Goal: Task Accomplishment & Management: Use online tool/utility

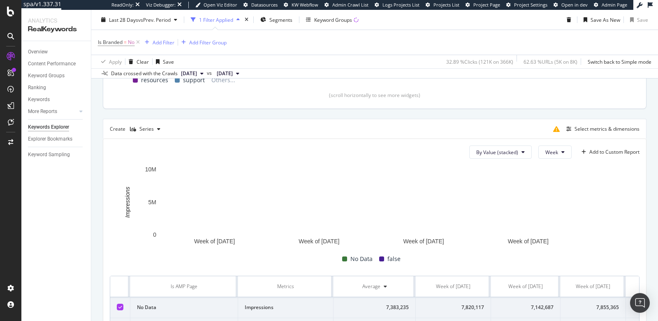
scroll to position [217, 0]
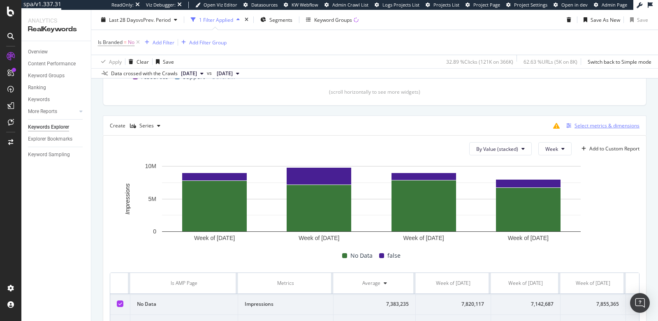
click at [567, 126] on div "button" at bounding box center [569, 125] width 12 height 5
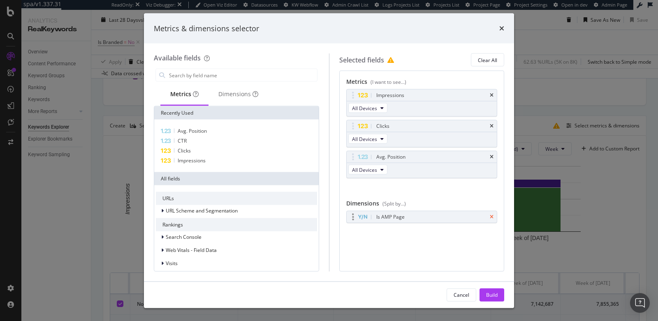
click at [493, 215] on icon "times" at bounding box center [492, 217] width 4 height 5
click at [236, 74] on input "modal" at bounding box center [242, 75] width 149 height 12
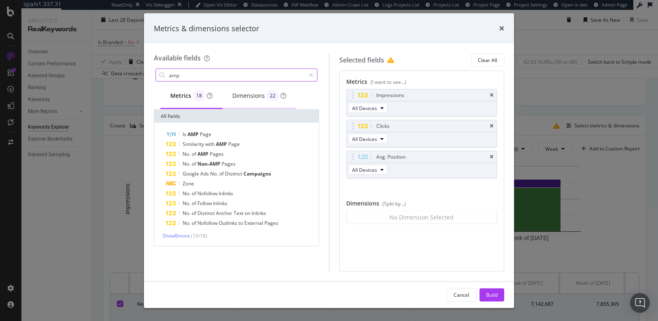
type input "amp"
click at [254, 93] on div "Dimensions 22" at bounding box center [259, 96] width 54 height 12
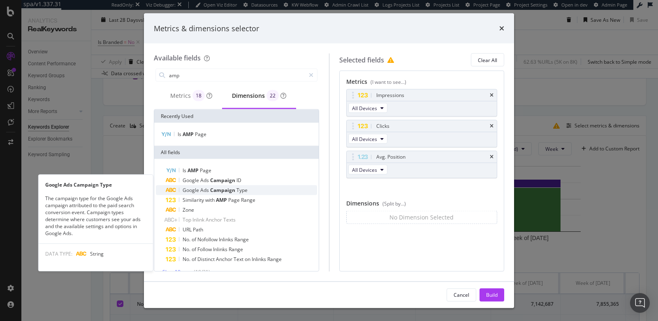
scroll to position [11, 0]
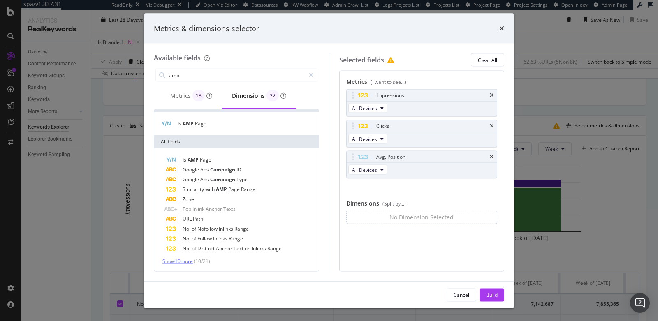
click at [185, 258] on span "Show 10 more" at bounding box center [177, 261] width 30 height 7
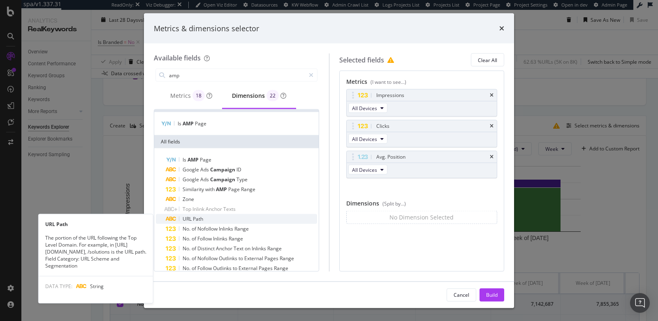
scroll to position [109, 0]
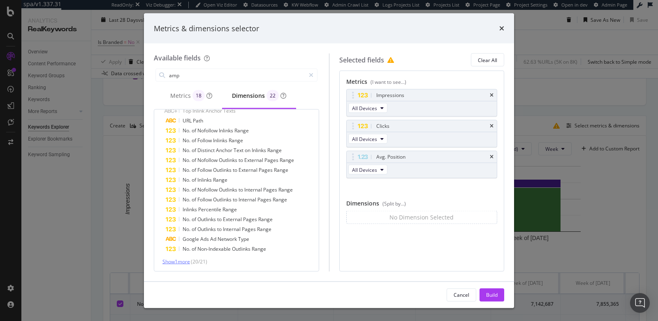
click at [180, 262] on span "Show 1 more" at bounding box center [176, 261] width 28 height 7
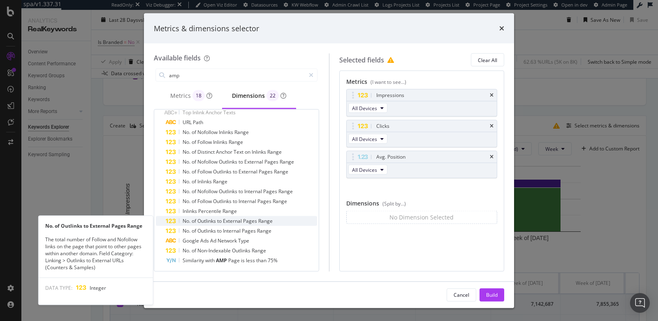
scroll to position [0, 0]
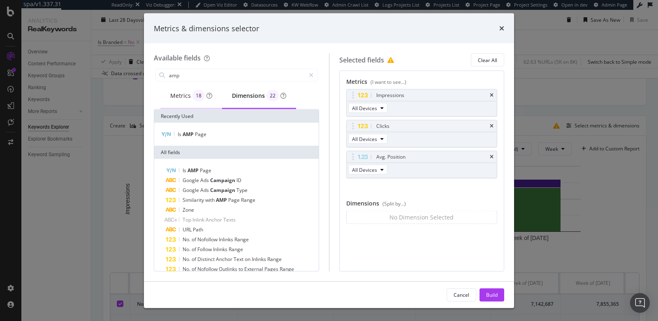
click at [176, 99] on div "Metrics 18" at bounding box center [191, 96] width 42 height 12
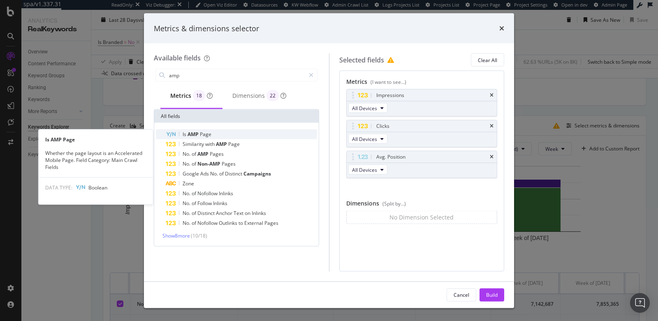
click at [201, 134] on span "Page" at bounding box center [206, 134] width 12 height 7
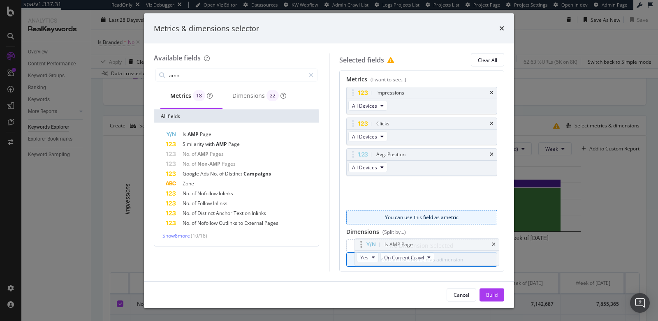
scroll to position [5, 0]
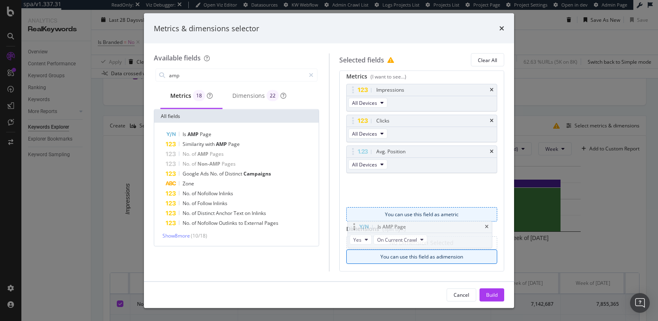
drag, startPoint x: 353, startPoint y: 187, endPoint x: 355, endPoint y: 228, distance: 40.7
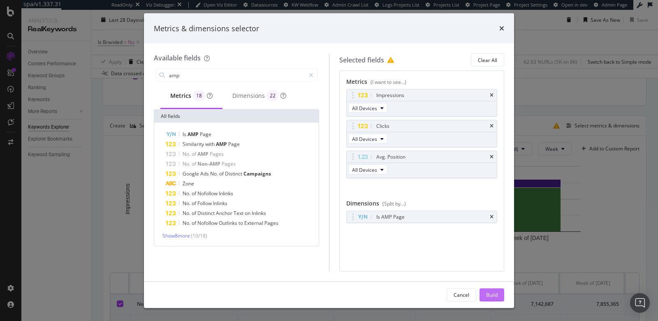
click at [492, 298] on div "Build" at bounding box center [492, 294] width 12 height 7
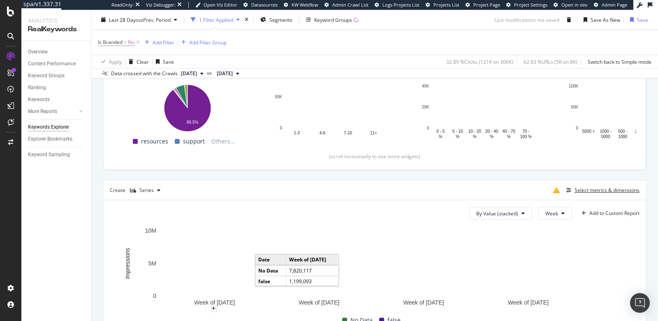
scroll to position [109, 0]
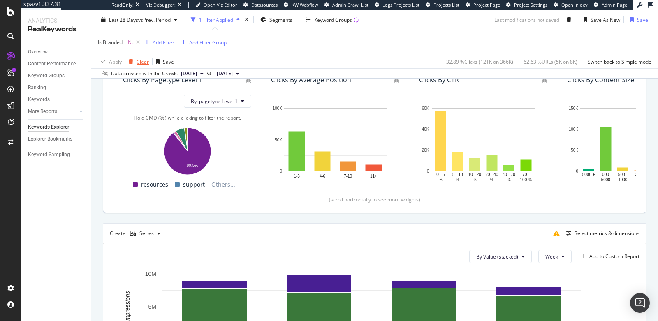
click at [137, 59] on div "Clear" at bounding box center [142, 61] width 12 height 7
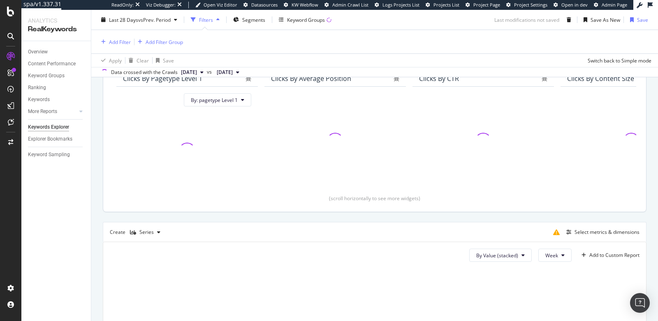
scroll to position [108, 0]
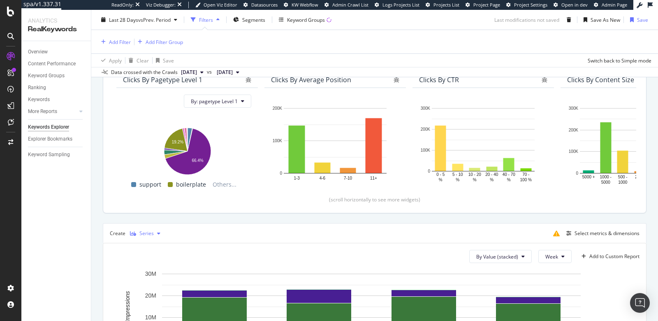
click at [140, 232] on div "Series" at bounding box center [146, 233] width 14 height 5
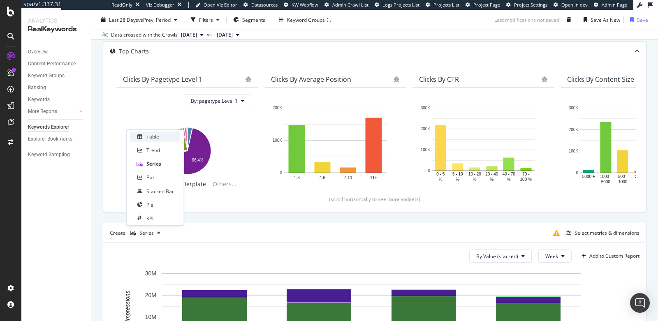
click at [151, 140] on div "Table" at bounding box center [152, 136] width 13 height 7
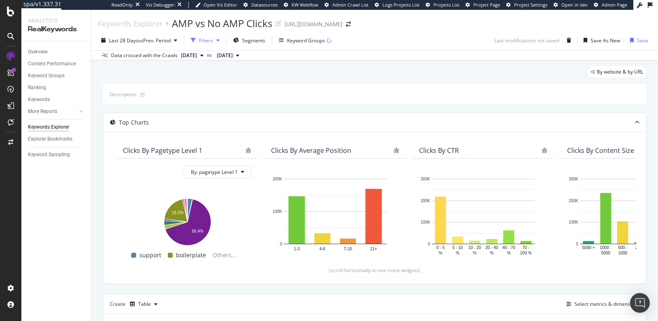
click at [204, 41] on div "Filters" at bounding box center [206, 40] width 14 height 7
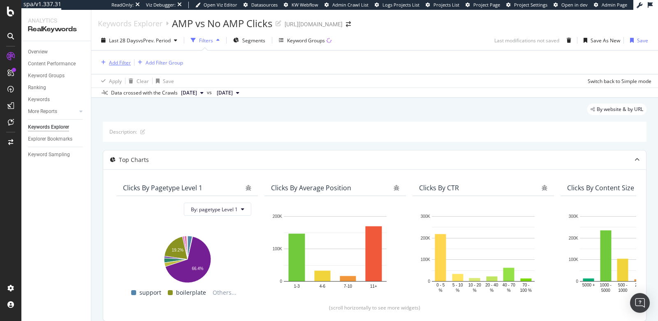
click at [120, 64] on div "Add Filter" at bounding box center [120, 62] width 22 height 7
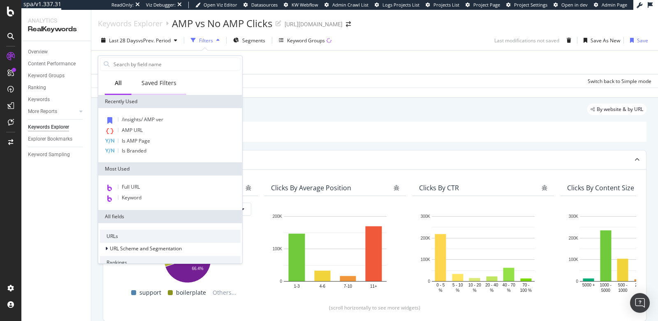
click at [152, 83] on div "Saved Filters" at bounding box center [158, 83] width 35 height 8
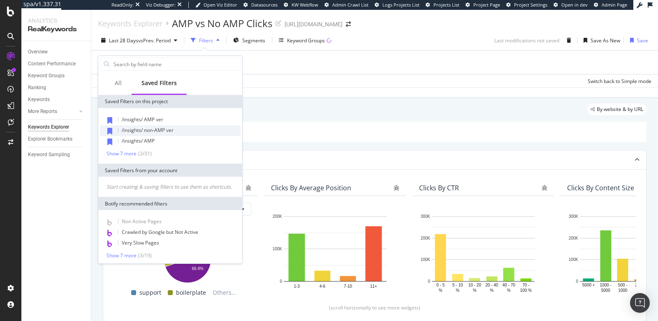
click at [160, 129] on span "/insights/ non-AMP ver" at bounding box center [148, 130] width 52 height 7
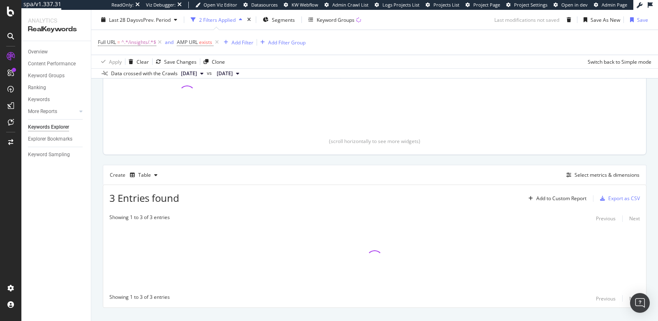
scroll to position [182, 0]
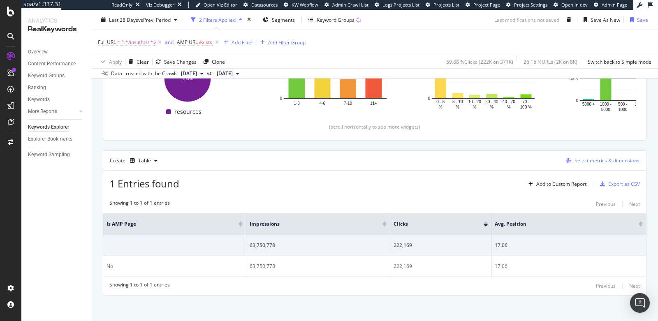
click at [587, 160] on div "Select metrics & dimensions" at bounding box center [606, 160] width 65 height 7
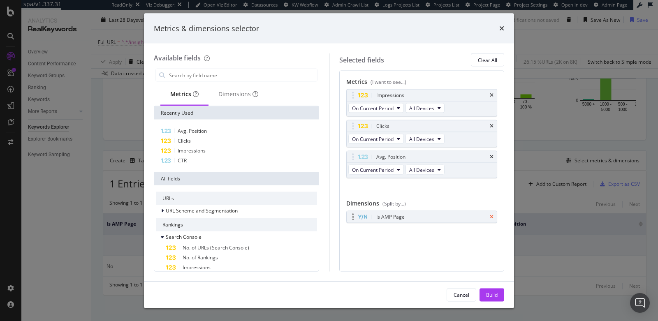
click at [491, 216] on icon "times" at bounding box center [492, 217] width 4 height 5
click at [503, 27] on icon "times" at bounding box center [501, 28] width 5 height 7
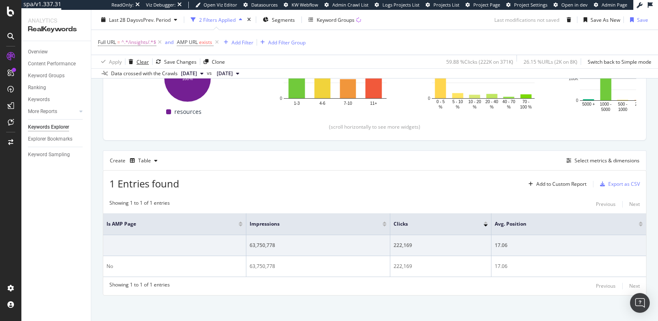
click at [136, 63] on div "Clear" at bounding box center [142, 61] width 12 height 7
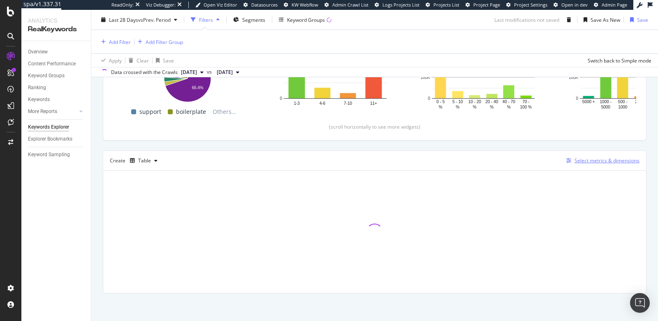
click at [590, 161] on div "Select metrics & dimensions" at bounding box center [606, 160] width 65 height 7
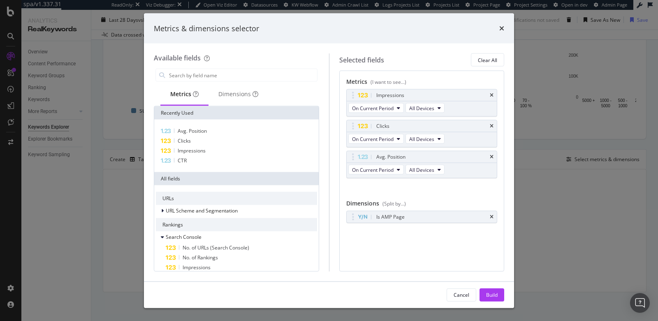
scroll to position [144, 0]
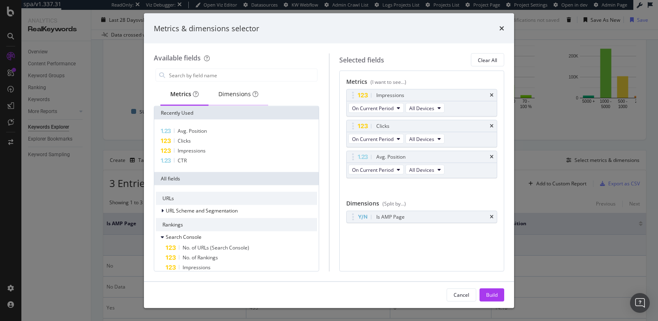
click at [235, 101] on div "Dimensions" at bounding box center [238, 94] width 60 height 23
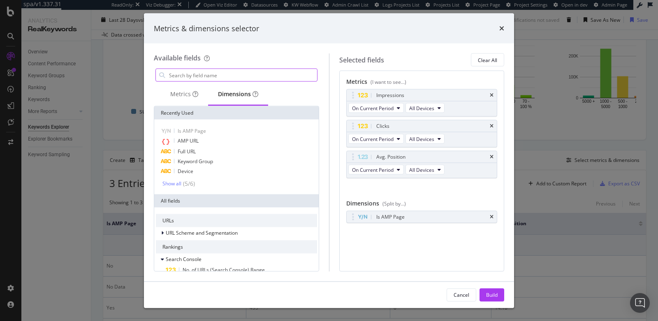
click at [231, 76] on input "modal" at bounding box center [242, 75] width 149 height 12
click at [215, 139] on div "AMP URL" at bounding box center [236, 141] width 161 height 11
click at [386, 231] on div "AMP URL" at bounding box center [386, 233] width 21 height 8
drag, startPoint x: 440, startPoint y: 227, endPoint x: 449, endPoint y: 221, distance: 11.1
click at [449, 221] on body "spa/v1.337.31 ReadOnly: Viz Debugger: Open Viz Editor Datasources KW Webflow Ad…" at bounding box center [329, 160] width 658 height 321
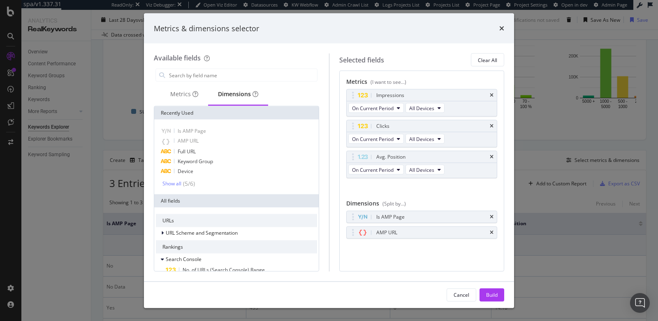
click at [491, 230] on icon "times" at bounding box center [492, 232] width 4 height 5
click at [492, 216] on icon "times" at bounding box center [492, 217] width 4 height 5
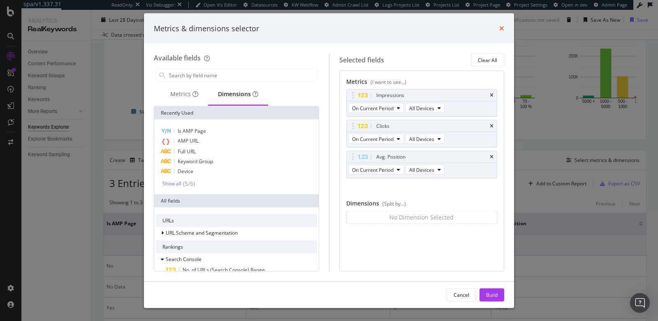
click at [501, 29] on icon "times" at bounding box center [501, 28] width 5 height 7
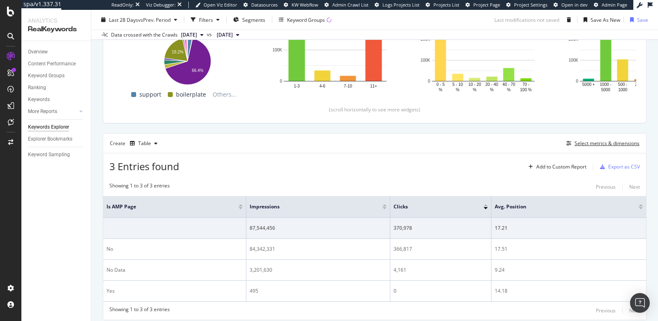
scroll to position [186, 0]
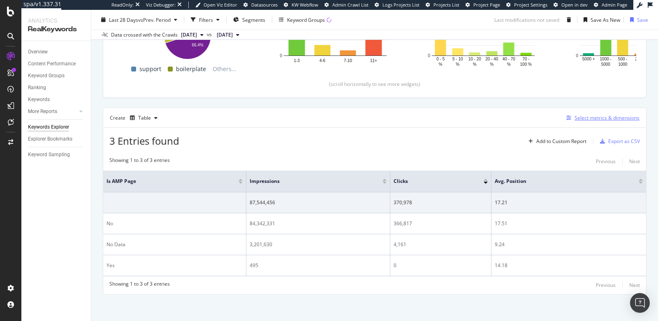
click at [580, 118] on div "Select metrics & dimensions" at bounding box center [606, 117] width 65 height 7
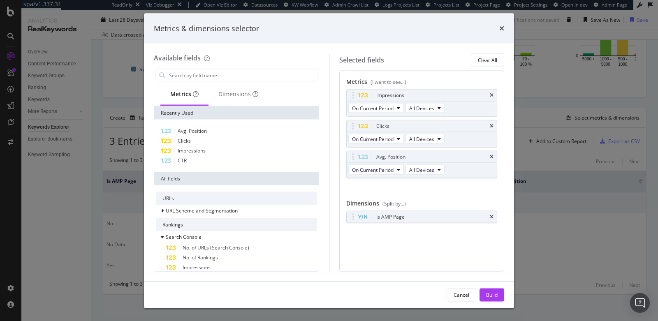
click at [505, 31] on div "Metrics & dimensions selector" at bounding box center [329, 28] width 370 height 30
click at [501, 30] on icon "times" at bounding box center [501, 28] width 5 height 7
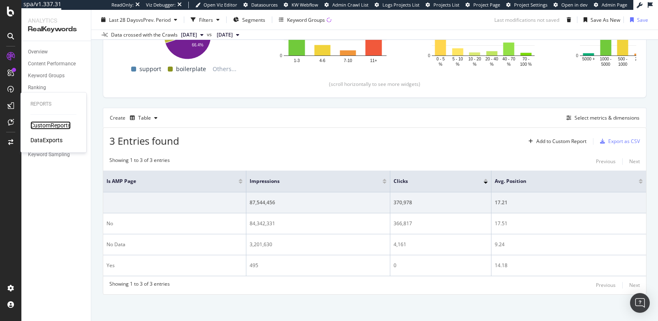
click at [40, 122] on div "CustomReports" at bounding box center [50, 125] width 40 height 8
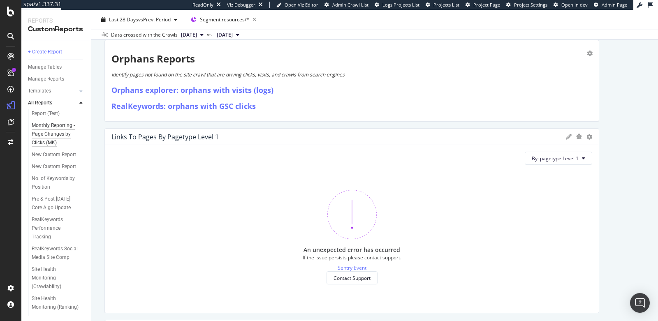
scroll to position [121, 0]
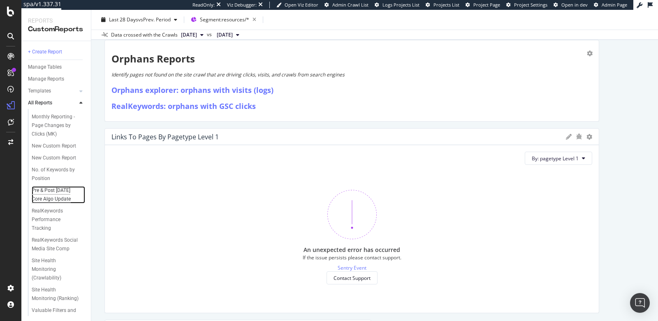
click at [44, 203] on div "Pre & Post [DATE] Core Algo Update" at bounding box center [56, 194] width 49 height 17
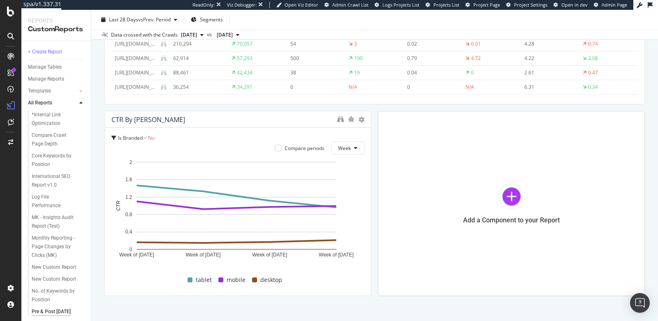
scroll to position [1417, 0]
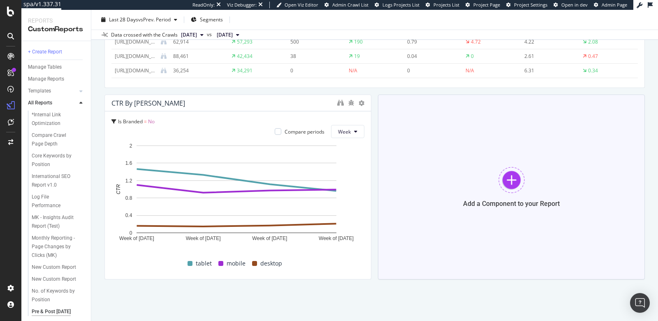
click at [411, 218] on div "Add a Component to your Report" at bounding box center [511, 187] width 267 height 185
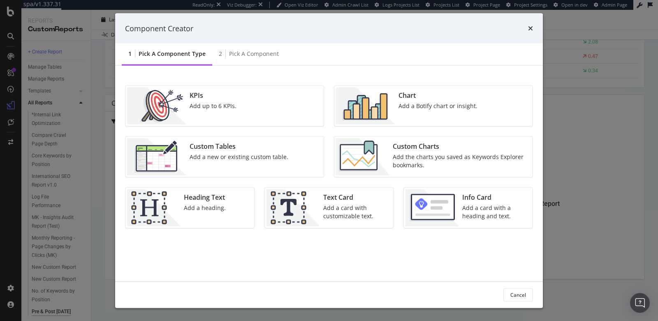
click at [266, 153] on div "Add a new or existing custom table." at bounding box center [238, 157] width 99 height 8
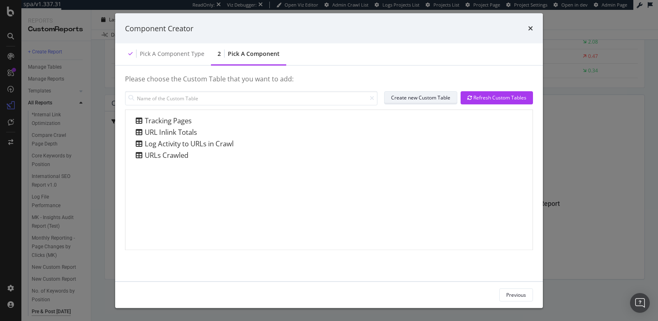
click at [407, 97] on div "Create new Custom Table" at bounding box center [420, 97] width 59 height 7
click at [474, 95] on div "Refresh Custom Tables" at bounding box center [496, 97] width 59 height 7
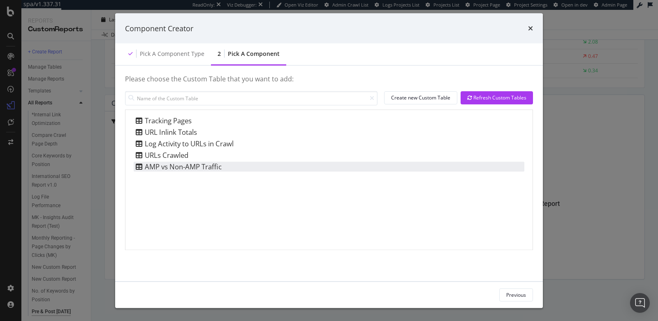
click at [236, 165] on div "AMP vs Non-AMP Traffic" at bounding box center [329, 167] width 390 height 10
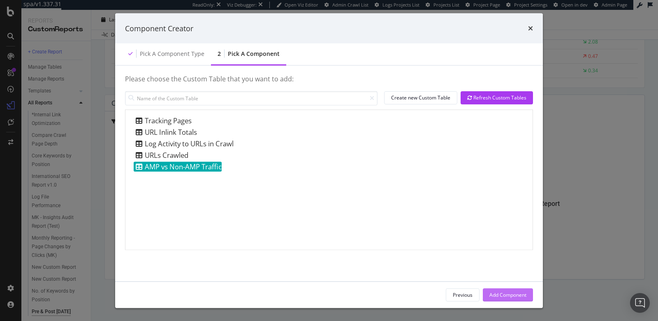
click at [490, 297] on div "Add Component" at bounding box center [507, 294] width 37 height 7
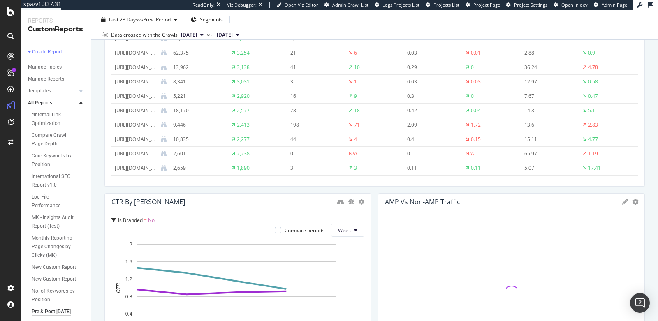
scroll to position [1290, 0]
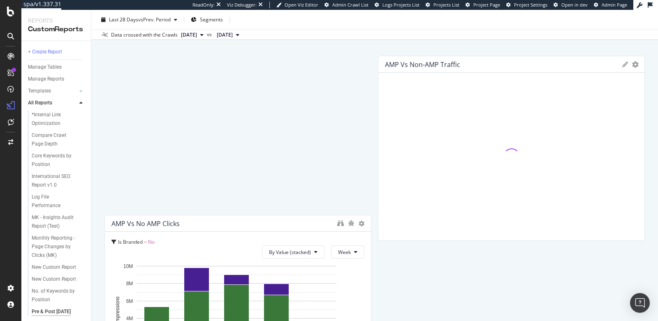
drag, startPoint x: 473, startPoint y: 230, endPoint x: 453, endPoint y: 158, distance: 74.6
click at [476, 60] on div "AMP vs Non-AMP Traffic" at bounding box center [501, 64] width 233 height 8
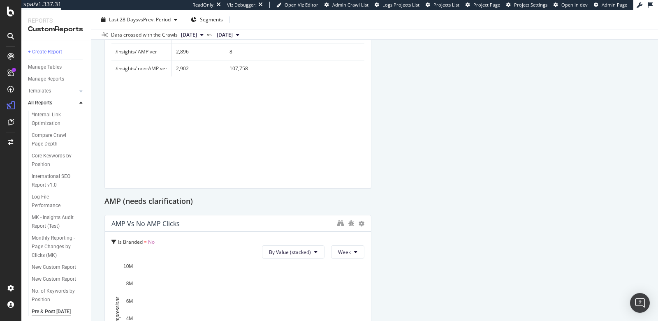
scroll to position [482, 0]
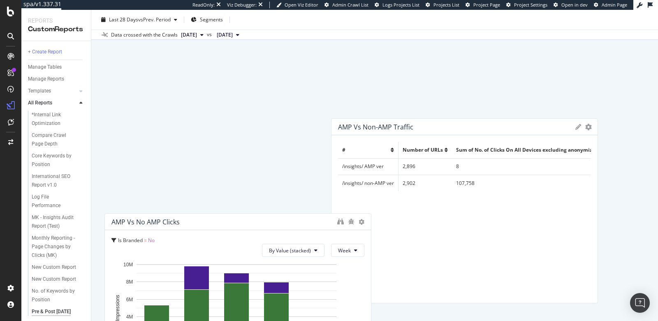
drag, startPoint x: 300, startPoint y: 146, endPoint x: 543, endPoint y: 279, distance: 276.3
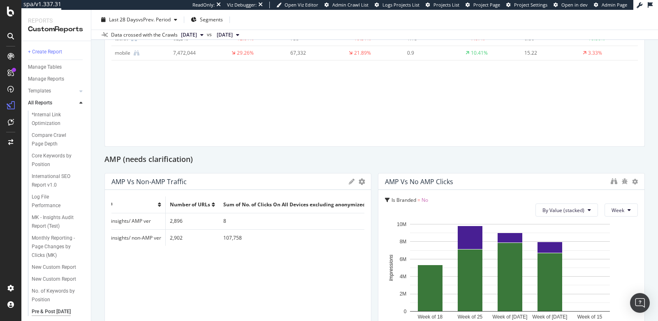
scroll to position [0, 0]
click at [178, 159] on h2 "AMP (needs clarification)" at bounding box center [148, 159] width 88 height 13
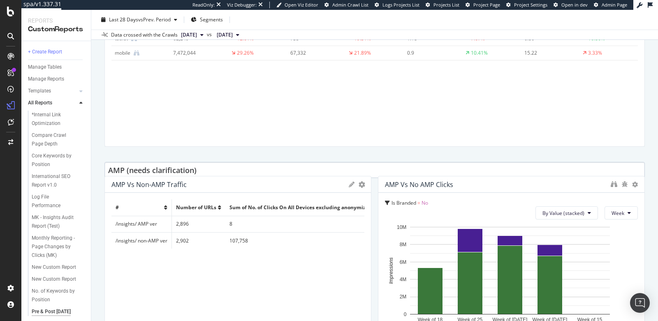
drag, startPoint x: 197, startPoint y: 158, endPoint x: 136, endPoint y: 166, distance: 62.3
click at [136, 166] on input "AMP (needs clarification)" at bounding box center [374, 170] width 540 height 16
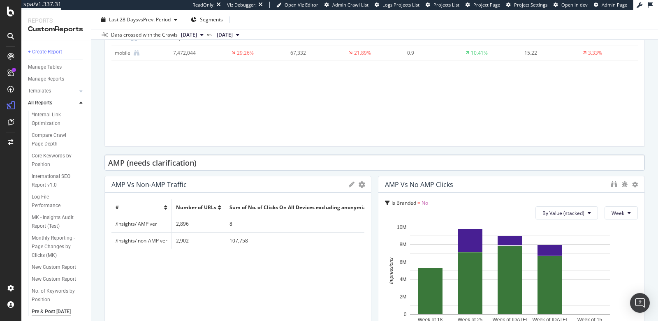
drag, startPoint x: 204, startPoint y: 161, endPoint x: 125, endPoint y: 161, distance: 79.3
click at [125, 161] on input "AMP (needs clarification)" at bounding box center [374, 163] width 540 height 16
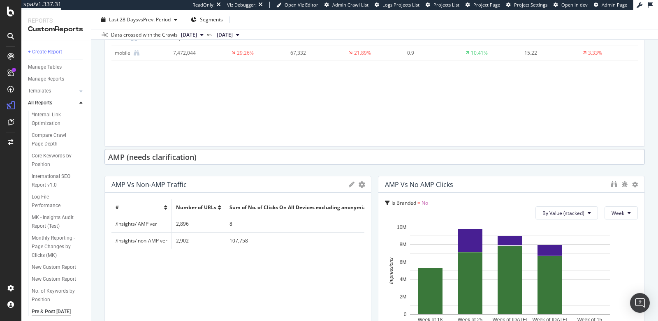
drag, startPoint x: 127, startPoint y: 163, endPoint x: 208, endPoint y: 158, distance: 81.1
click at [208, 158] on input "AMP (needs clarification)" at bounding box center [374, 157] width 540 height 16
click at [206, 157] on input "AMP (needs clarification)" at bounding box center [374, 161] width 540 height 16
type input "AMP"
click at [640, 223] on div "Pre & Post [DATE] Core Algo Update Pre & Post [DATE] Core Algo Update [URL][DOM…" at bounding box center [374, 165] width 566 height 311
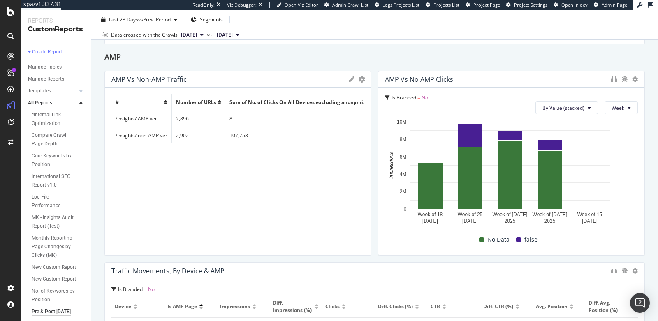
scroll to position [443, 0]
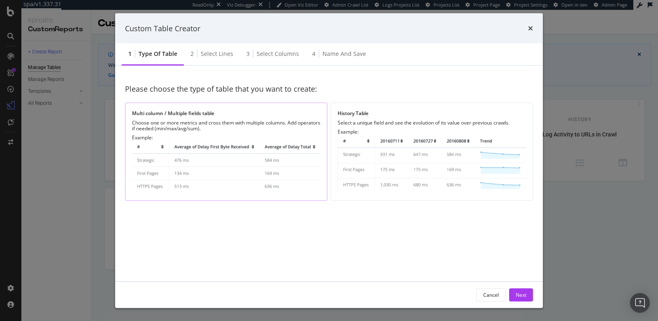
drag, startPoint x: 362, startPoint y: 299, endPoint x: 272, endPoint y: 196, distance: 136.6
click at [272, 196] on div "Multi column / Multiple fields table Choose one or more metrics and cross them …" at bounding box center [226, 151] width 202 height 98
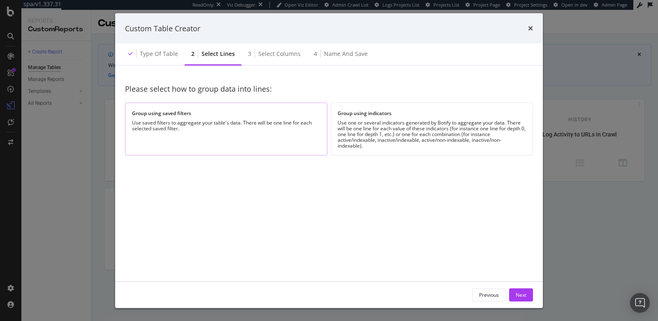
click at [304, 133] on div "Group using saved filters Use saved filters to aggregate your table's data. The…" at bounding box center [226, 128] width 202 height 53
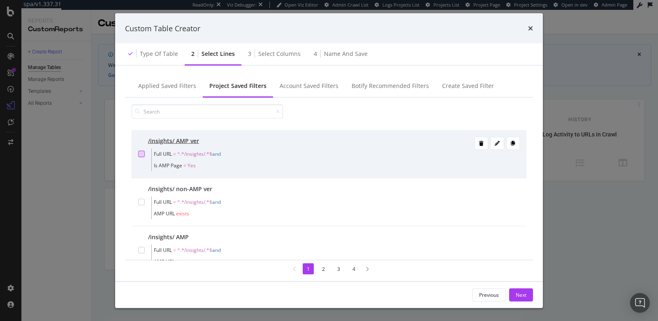
click at [140, 152] on div "modal" at bounding box center [141, 154] width 7 height 7
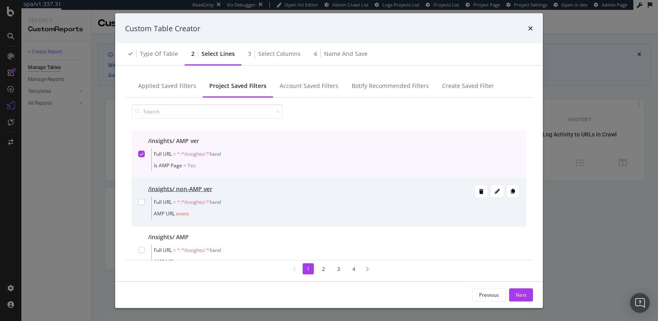
click at [139, 205] on div "modal" at bounding box center [141, 202] width 7 height 35
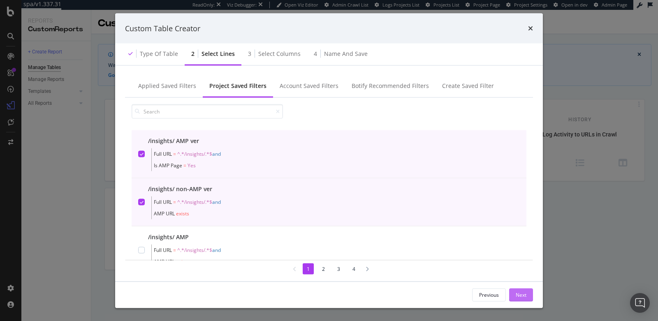
click at [524, 295] on div "Next" at bounding box center [520, 294] width 11 height 7
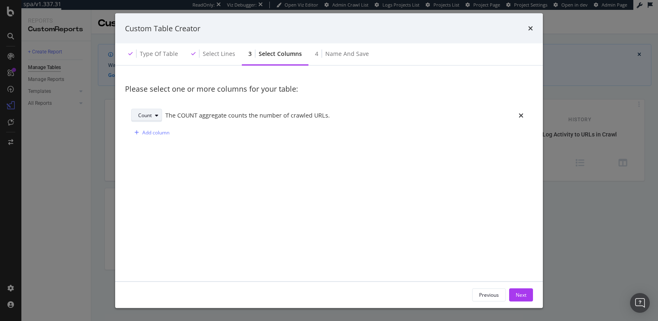
click at [144, 116] on div "Count" at bounding box center [145, 115] width 14 height 5
click at [206, 143] on div "Count The COUNT aggregate counts the number of crawled URLs. Add column" at bounding box center [329, 123] width 408 height 43
click at [152, 132] on div "Add column" at bounding box center [155, 132] width 27 height 7
click at [146, 131] on div "Sum" at bounding box center [143, 132] width 10 height 5
click at [150, 160] on div "Sum" at bounding box center [146, 159] width 11 height 7
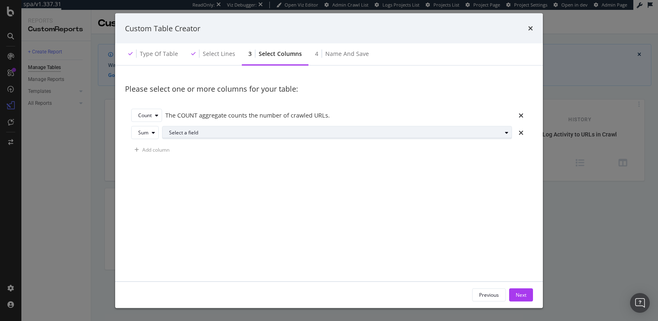
click at [192, 131] on div "Select a field" at bounding box center [335, 132] width 333 height 5
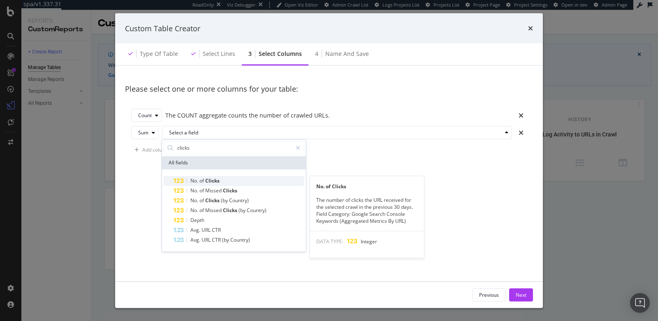
type input "clicks"
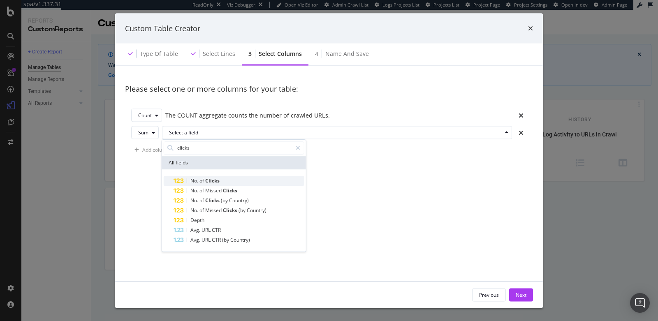
click at [203, 181] on span "of" at bounding box center [202, 180] width 6 height 7
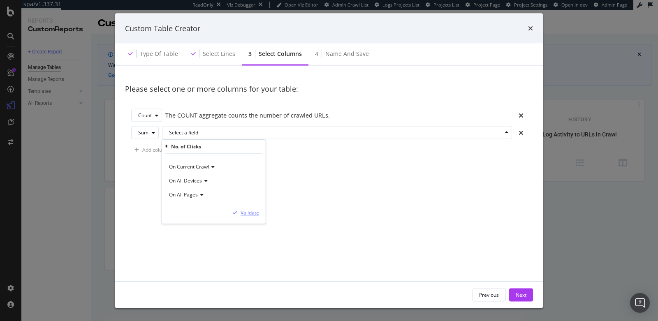
click at [240, 211] on div "modal" at bounding box center [234, 212] width 11 height 5
click at [144, 149] on div "Add column" at bounding box center [155, 149] width 27 height 7
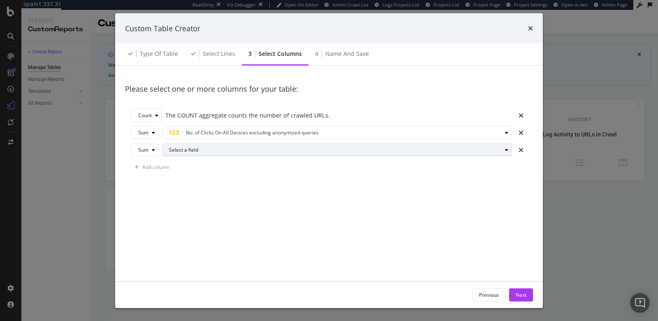
click at [177, 151] on div "Select a field" at bounding box center [335, 149] width 333 height 5
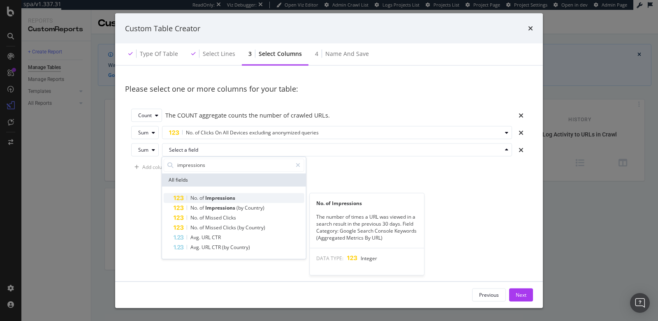
type input "impressions"
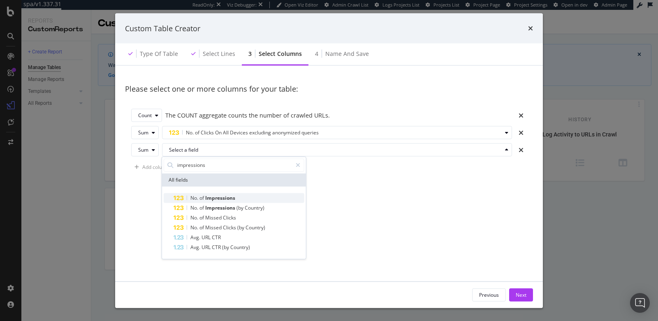
click at [210, 201] on div "No. of Impressions" at bounding box center [238, 198] width 131 height 10
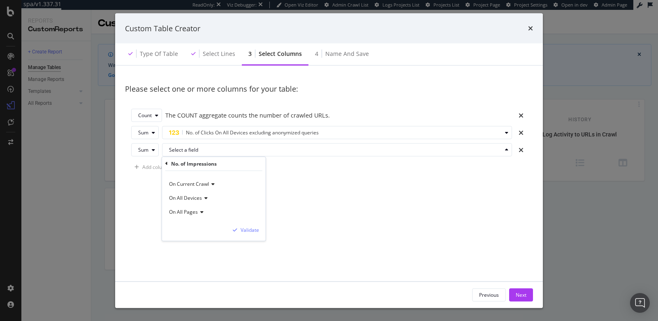
click at [243, 224] on div "On Current Crawl On All Devices On All Pages Validate" at bounding box center [214, 206] width 104 height 70
click at [245, 231] on div "Validate" at bounding box center [249, 229] width 18 height 7
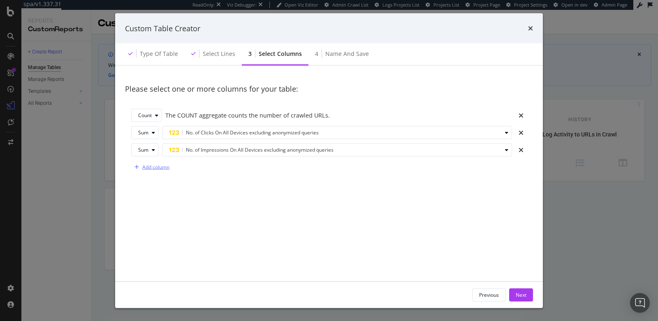
click at [145, 166] on div "Add column" at bounding box center [155, 167] width 27 height 7
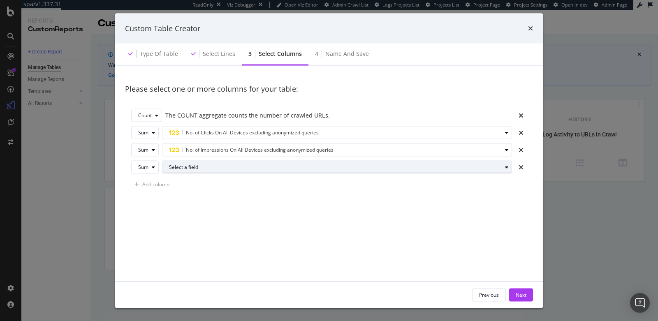
click at [176, 167] on div "Select a field" at bounding box center [335, 166] width 333 height 5
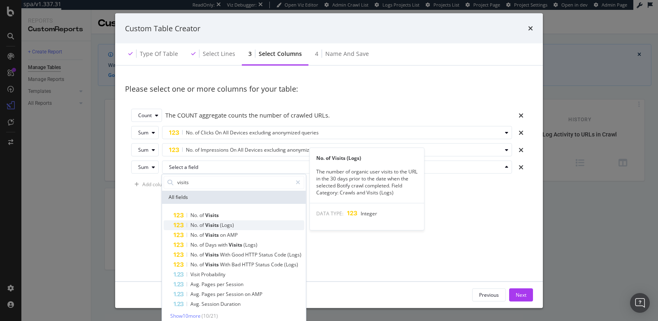
type input "visits"
click at [209, 222] on span "Visits" at bounding box center [212, 225] width 15 height 7
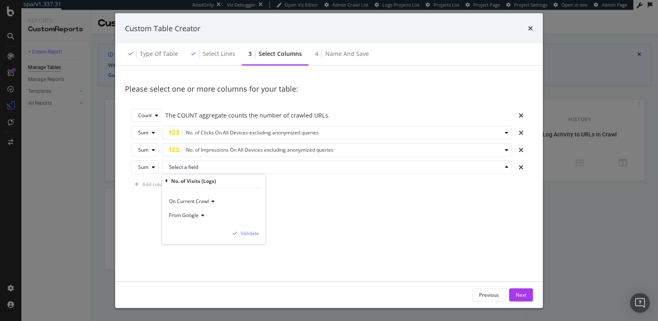
click at [191, 210] on div "From Google" at bounding box center [214, 216] width 90 height 14
click at [196, 243] on div "From Bing" at bounding box center [215, 243] width 88 height 11
click at [249, 234] on div "Validate" at bounding box center [249, 233] width 18 height 7
click at [148, 187] on div "Add column" at bounding box center [155, 184] width 27 height 7
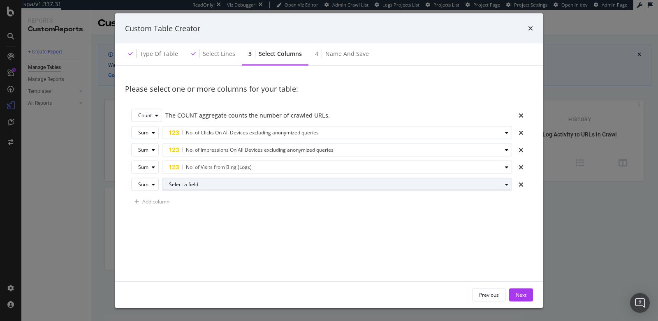
click at [175, 186] on div "Select a field" at bounding box center [335, 184] width 333 height 5
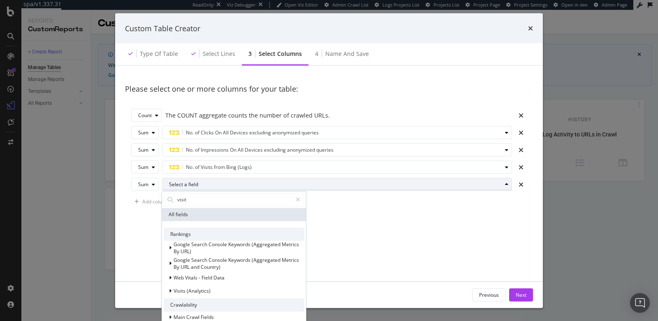
type input "visits"
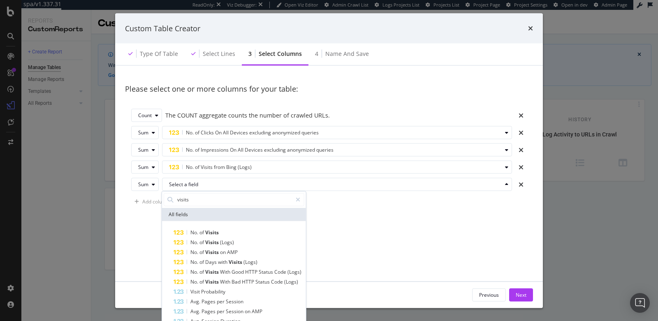
click at [452, 250] on div "Please select one or more columns for your table: Count The COUNT aggregate cou…" at bounding box center [329, 176] width 408 height 201
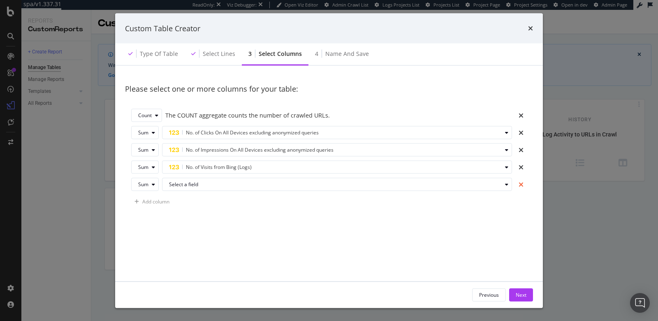
click at [518, 185] on icon "times" at bounding box center [520, 184] width 5 height 7
click at [518, 168] on icon "times" at bounding box center [520, 167] width 5 height 7
click at [147, 169] on div "Add column" at bounding box center [155, 167] width 27 height 7
click at [167, 168] on button "Select a field" at bounding box center [337, 166] width 350 height 13
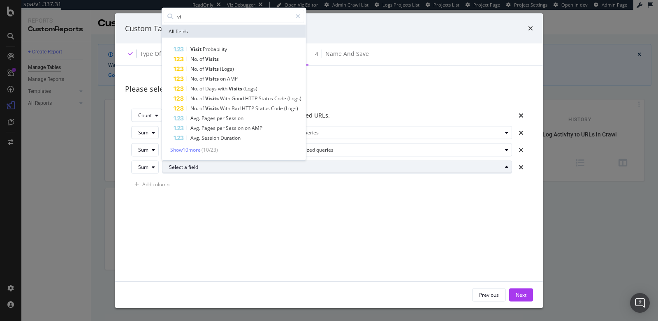
type input "v"
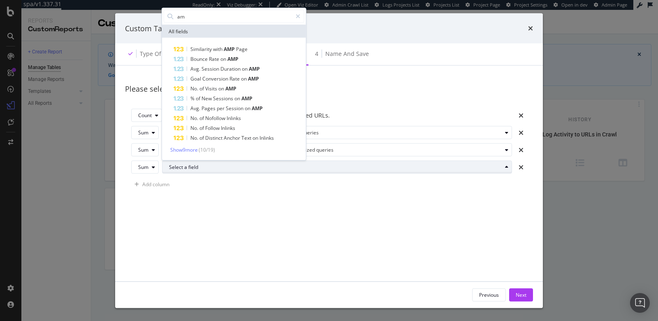
type input "amp"
click at [247, 217] on div "Please select one or more columns for your table: Count The COUNT aggregate cou…" at bounding box center [329, 176] width 408 height 201
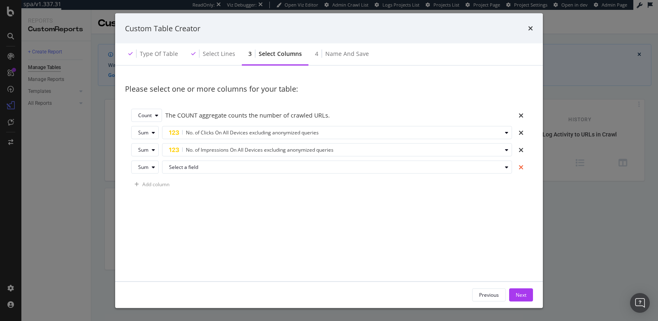
click at [518, 167] on icon "times" at bounding box center [520, 167] width 5 height 7
click at [520, 293] on div "Next" at bounding box center [520, 294] width 11 height 7
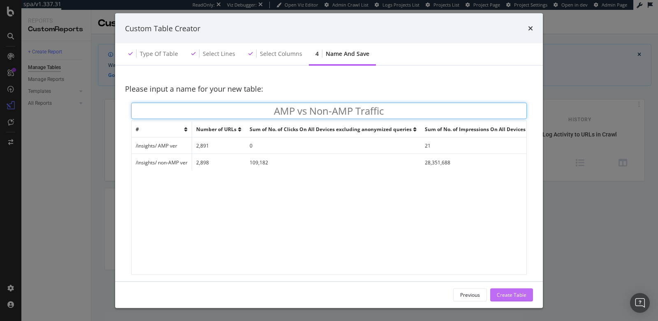
type input "AMP vs Non-AMP Traffic"
click at [515, 297] on div "Create Table" at bounding box center [512, 294] width 30 height 7
